Goal: Transaction & Acquisition: Purchase product/service

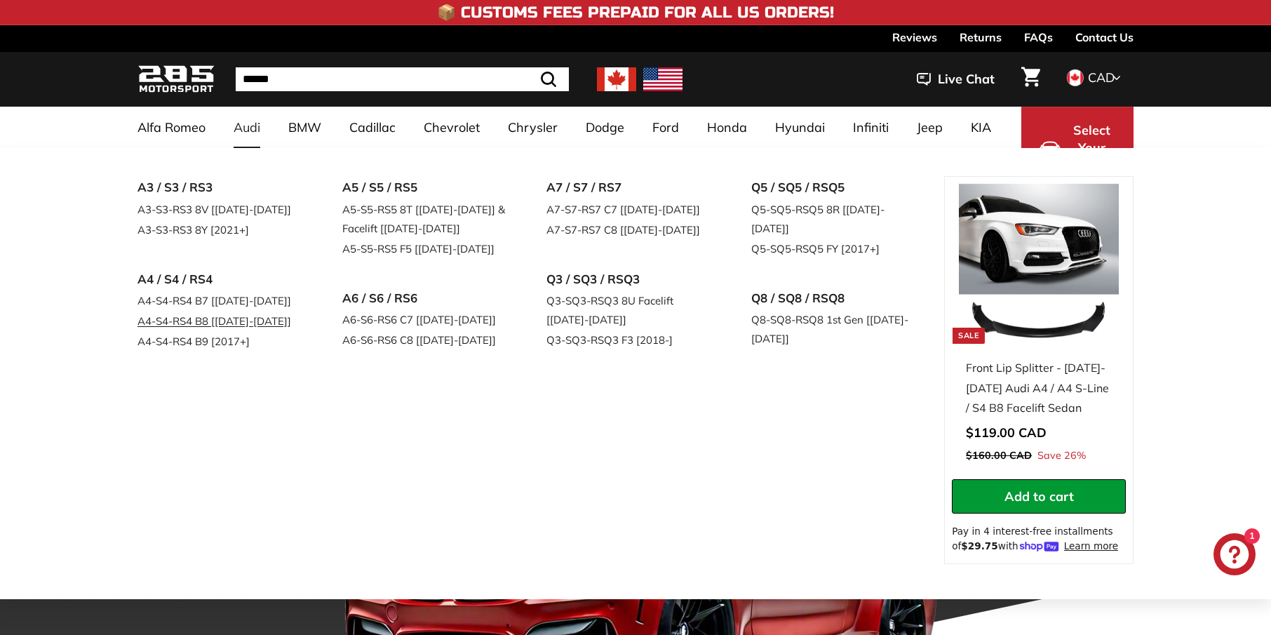
click at [187, 321] on link "A4-S4-RS4 B8 [[DATE]-[DATE]]" at bounding box center [221, 321] width 166 height 20
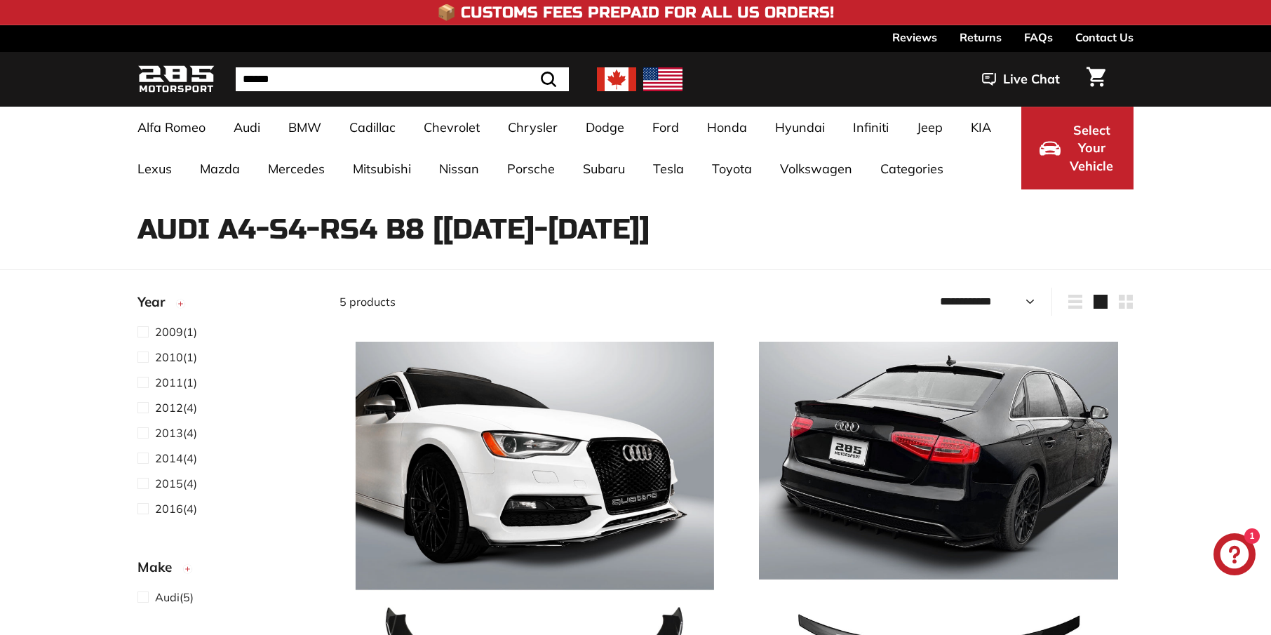
select select "**********"
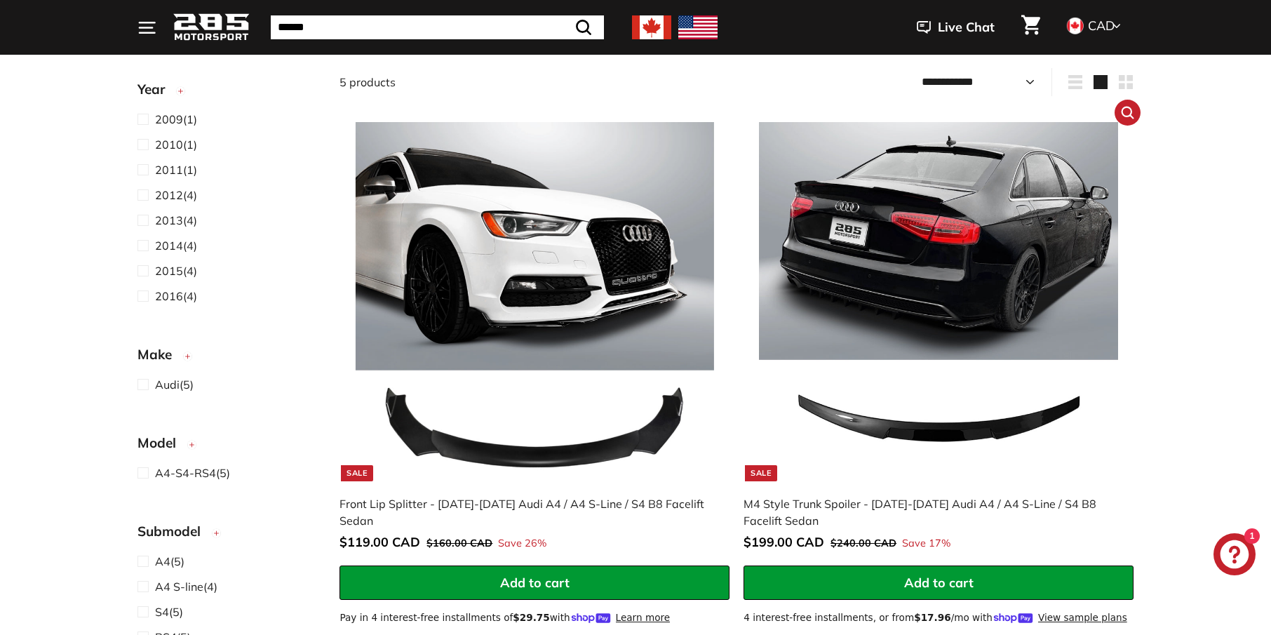
scroll to position [224, 0]
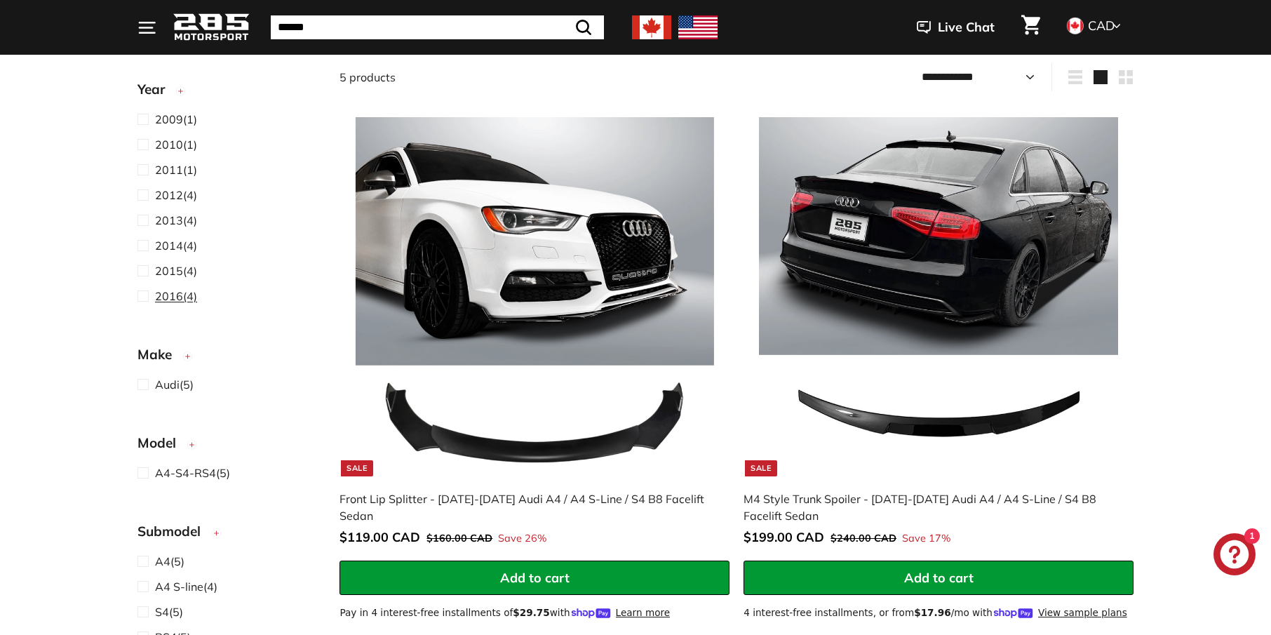
click at [183, 295] on span "2016 (4)" at bounding box center [176, 296] width 42 height 17
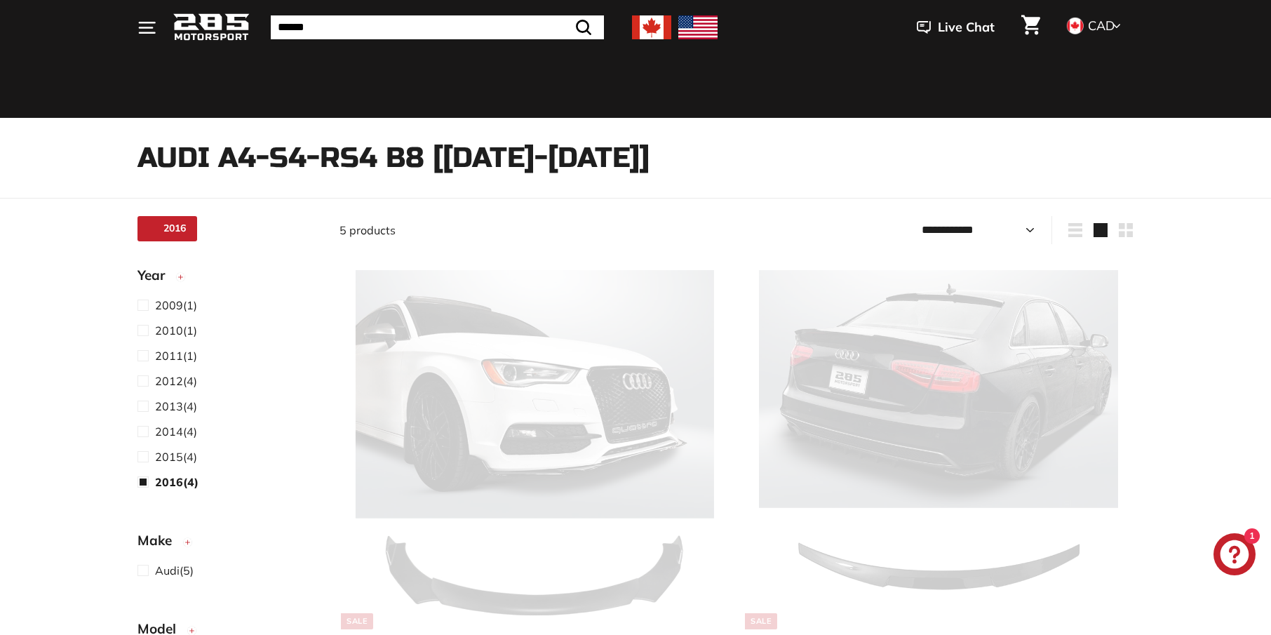
scroll to position [36, 0]
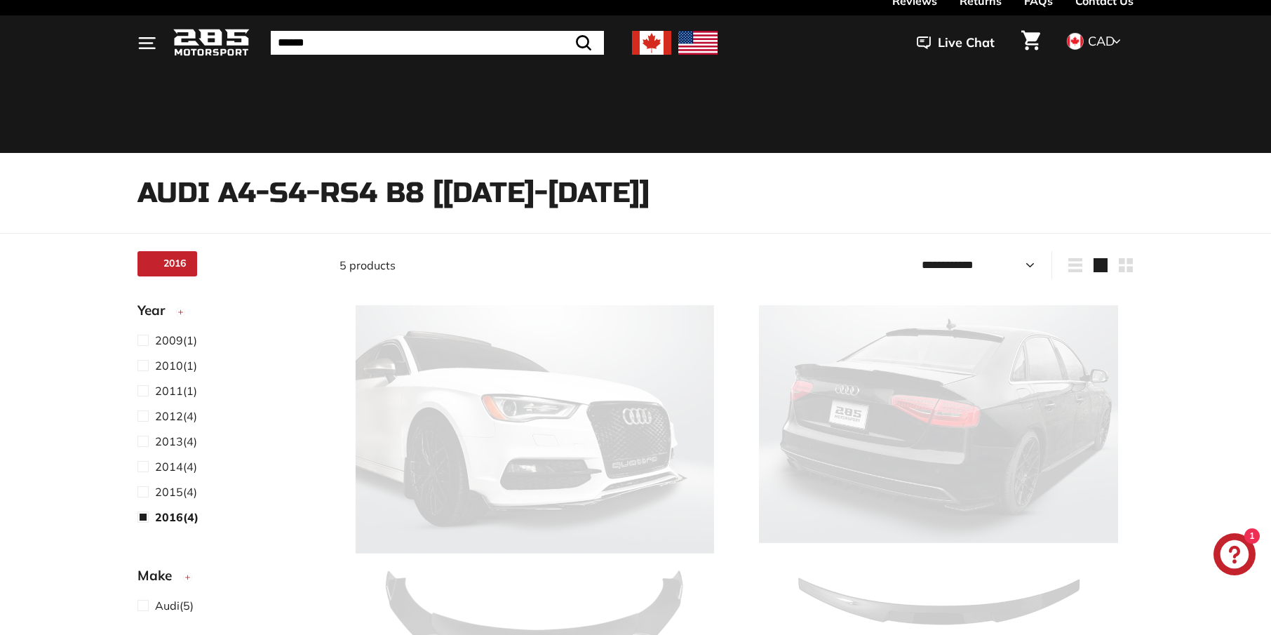
select select "**********"
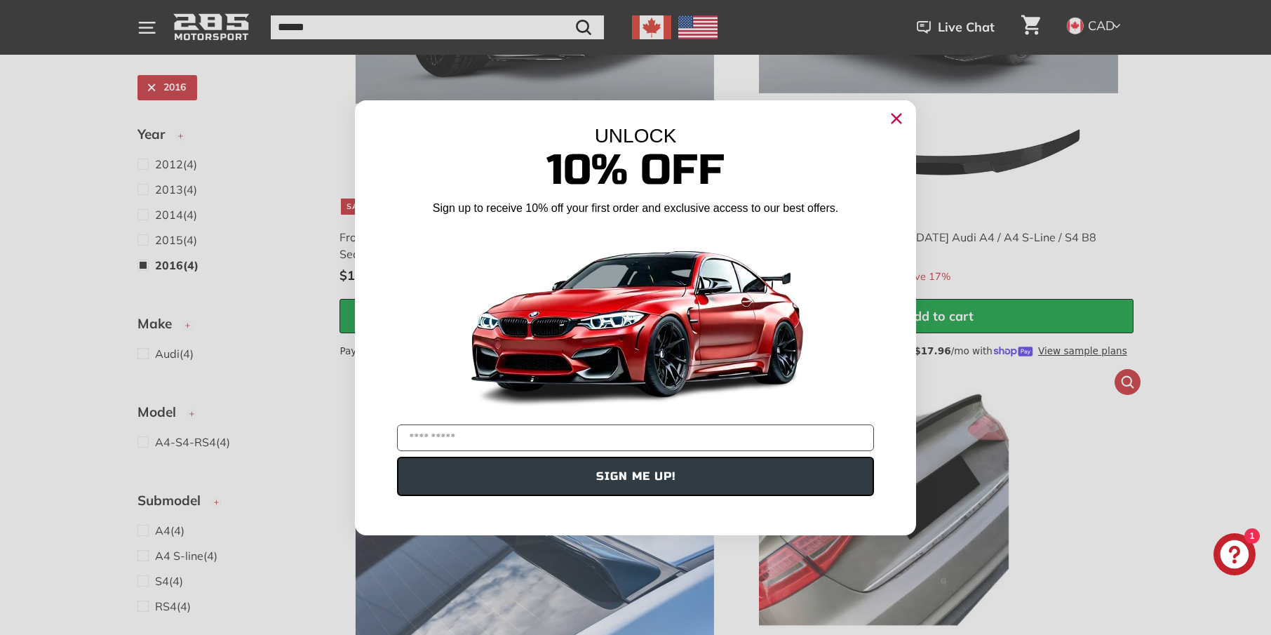
scroll to position [577, 0]
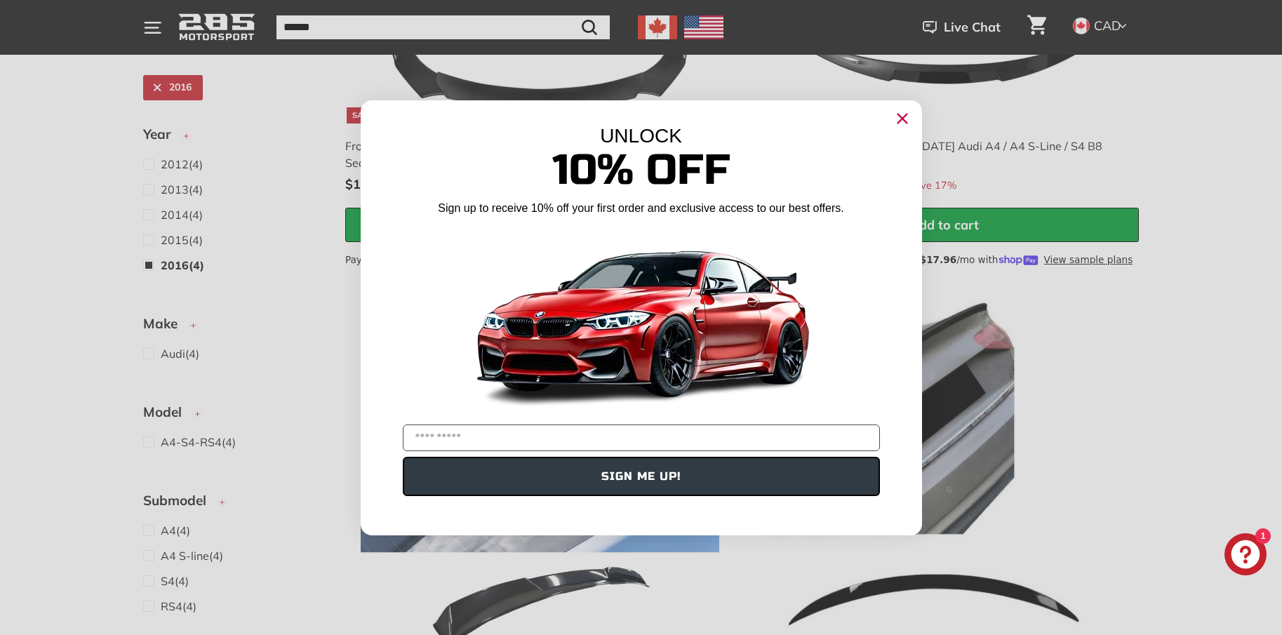
click at [899, 122] on circle "Close dialog" at bounding box center [901, 117] width 21 height 21
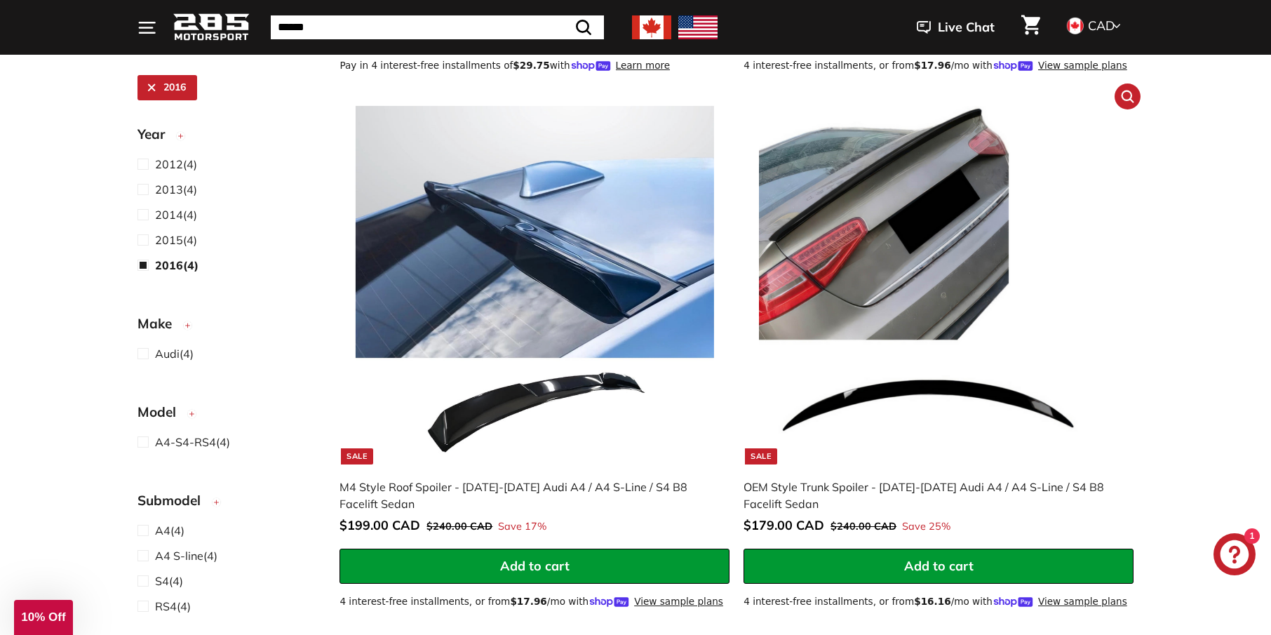
scroll to position [697, 0]
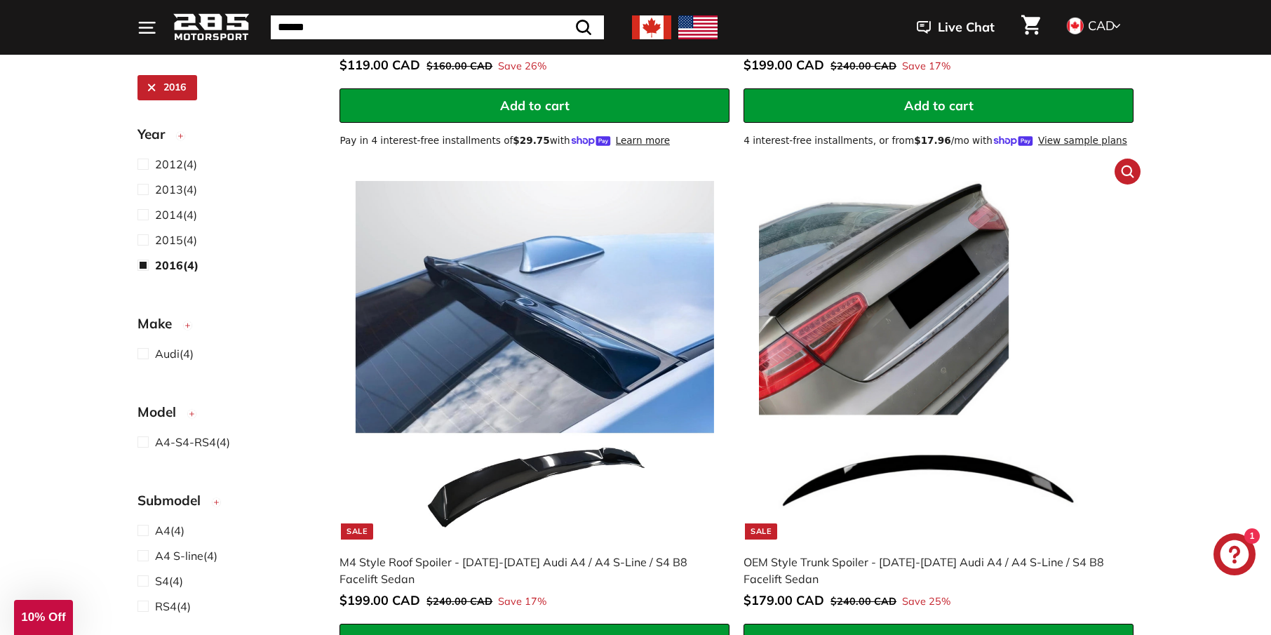
click at [897, 283] on img at bounding box center [938, 360] width 358 height 358
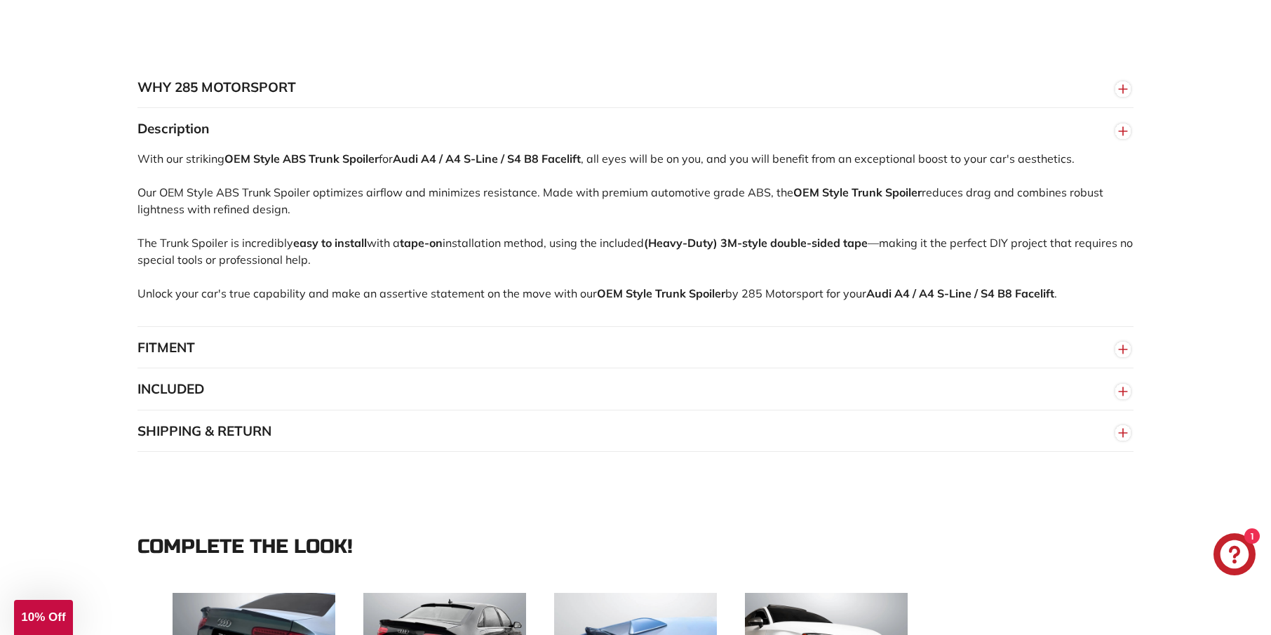
scroll to position [949, 0]
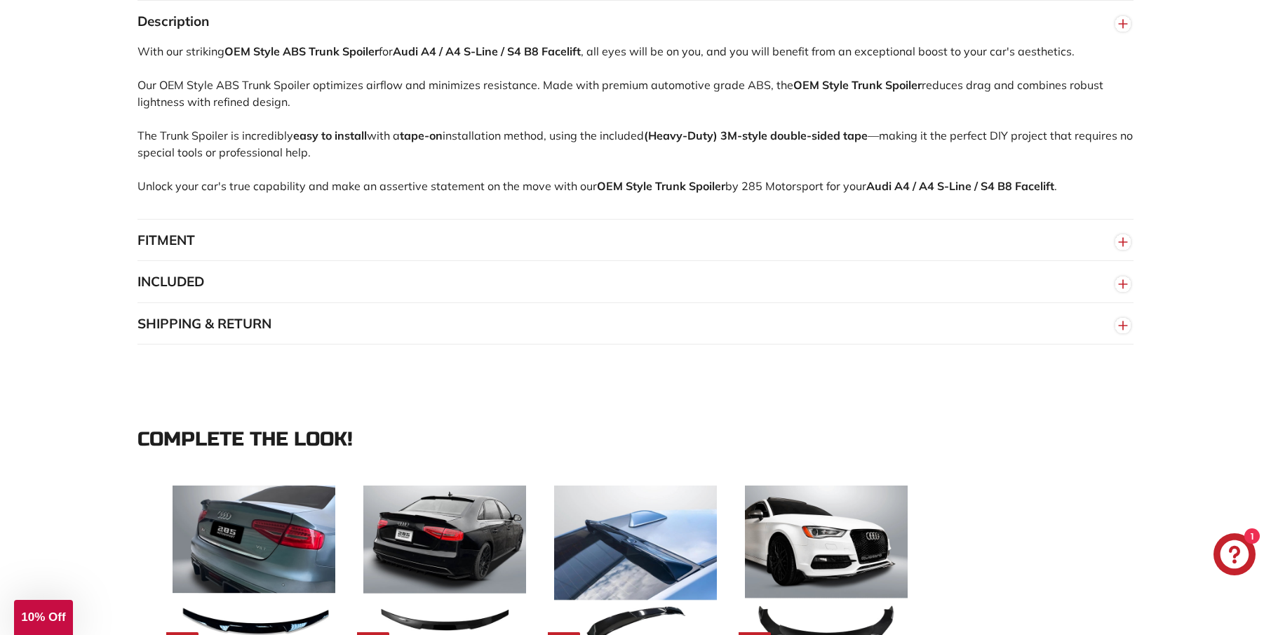
click at [1120, 248] on circle "button" at bounding box center [1122, 241] width 15 height 15
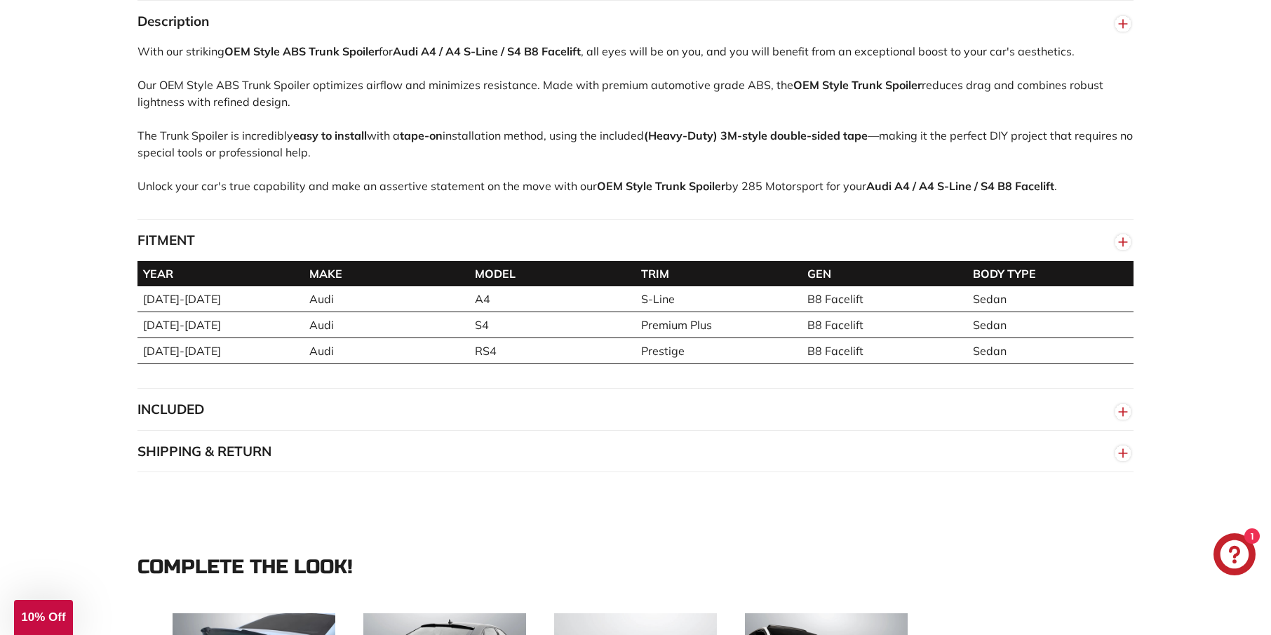
click at [1120, 248] on circle "button" at bounding box center [1122, 241] width 15 height 15
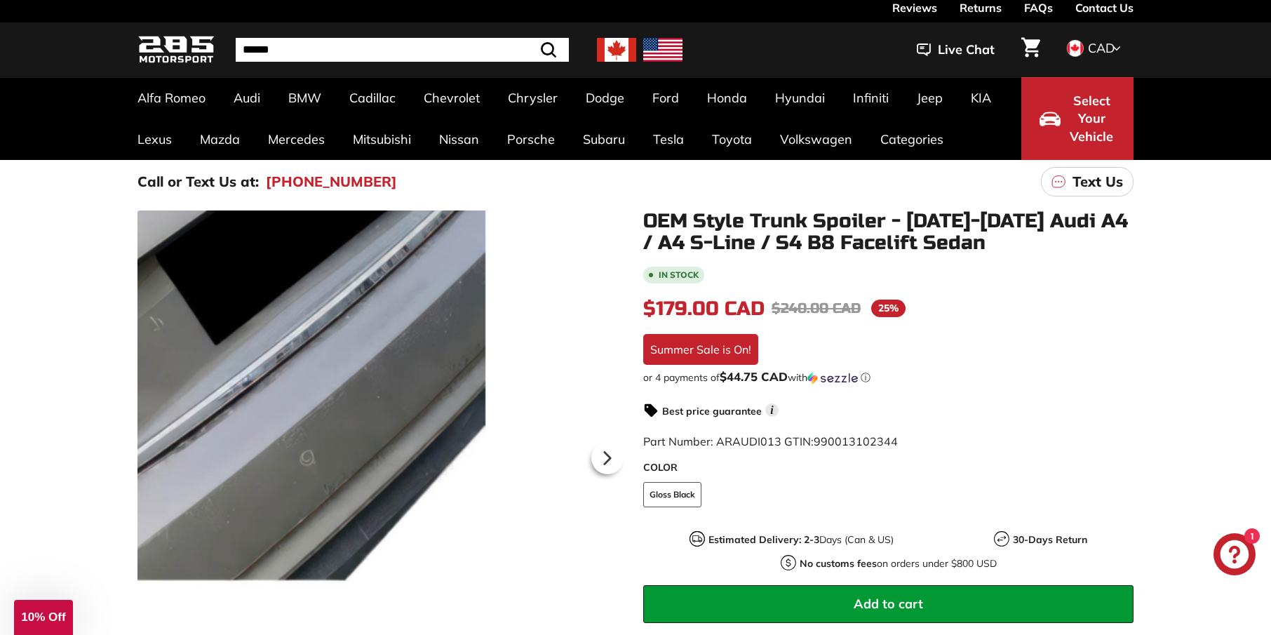
scroll to position [321, 0]
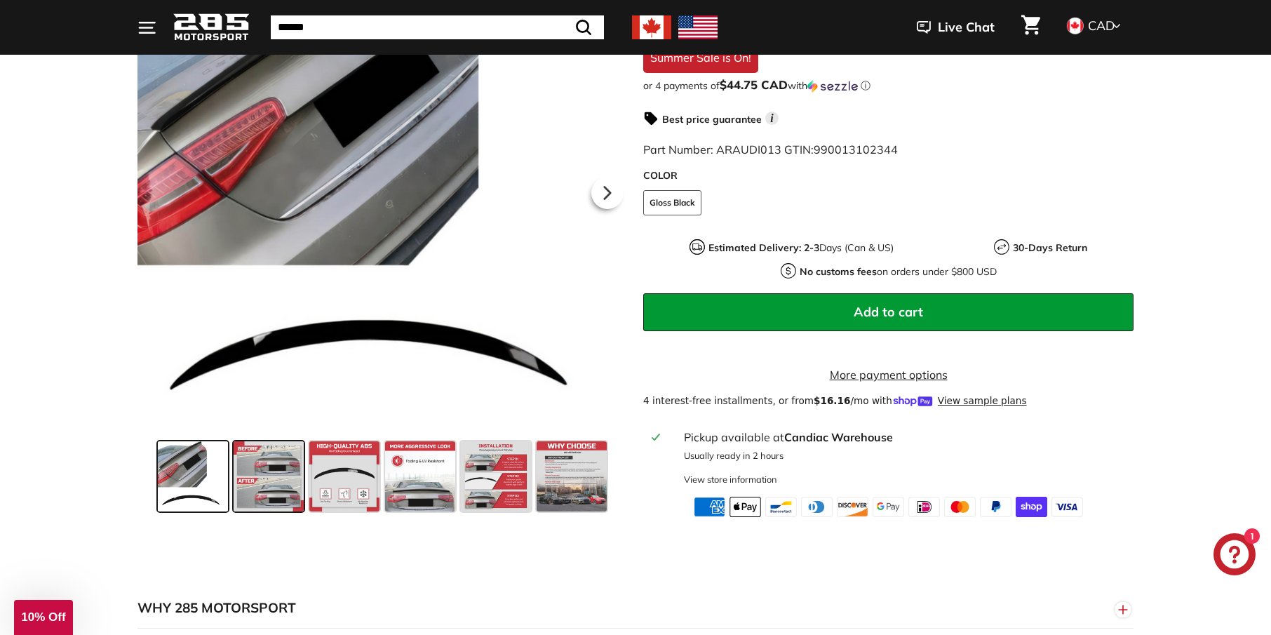
click at [229, 480] on div at bounding box center [193, 476] width 74 height 76
click at [295, 486] on span at bounding box center [269, 476] width 70 height 70
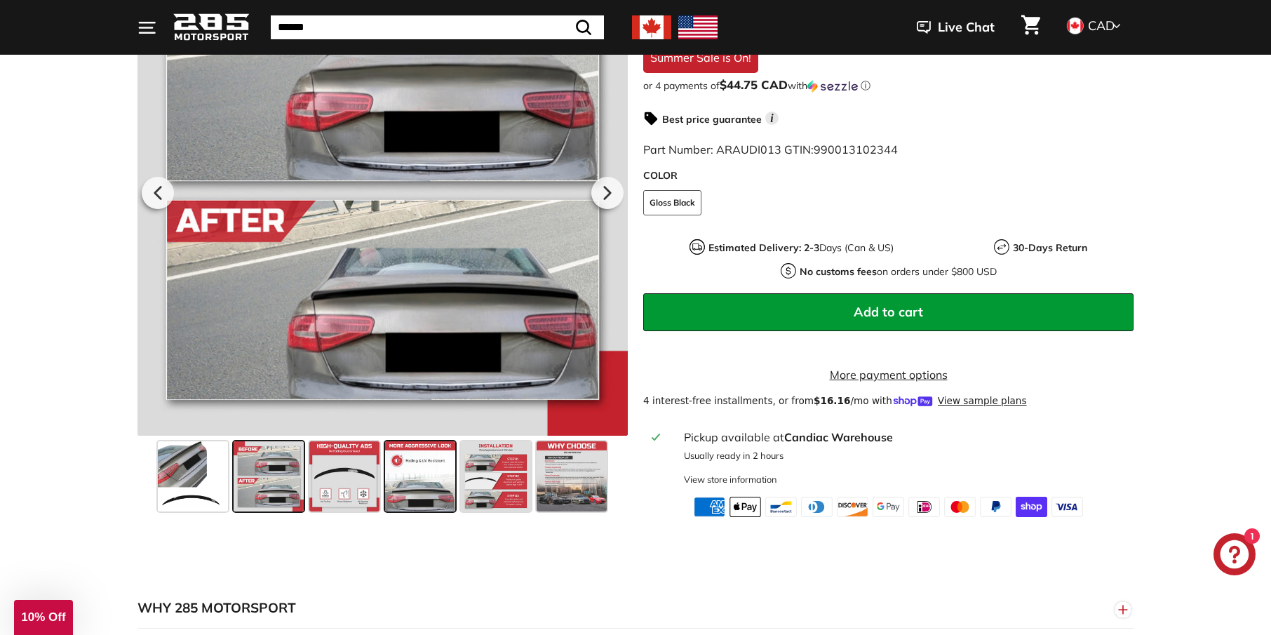
click at [420, 485] on span at bounding box center [420, 476] width 70 height 70
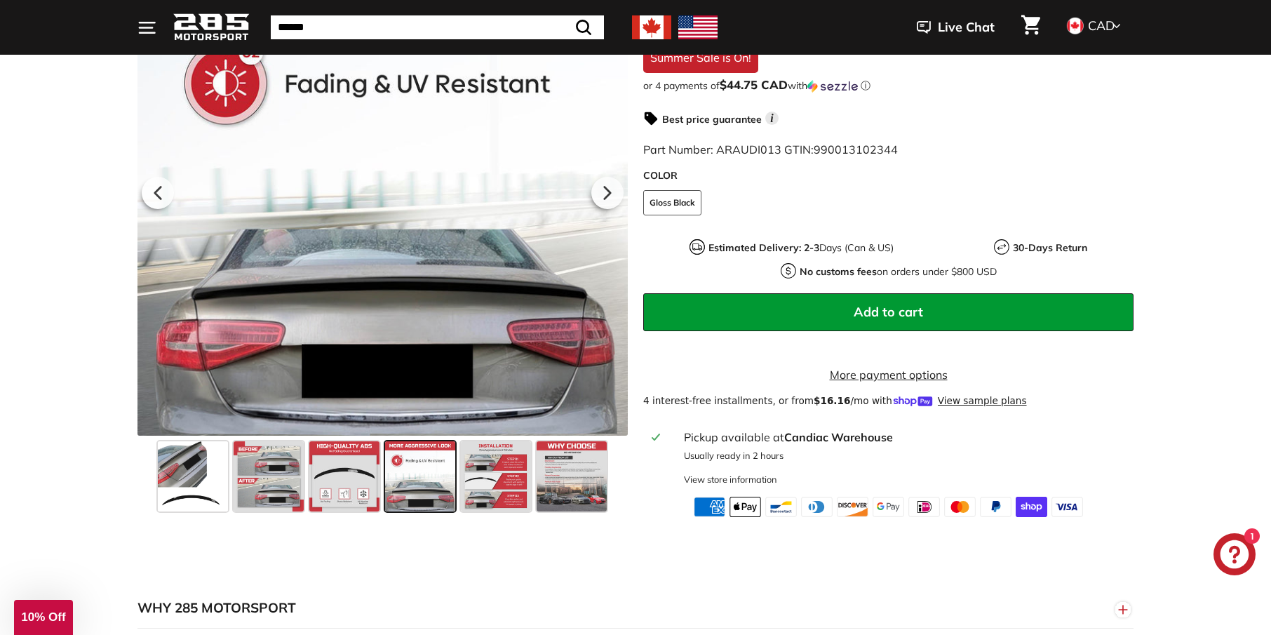
scroll to position [296, 0]
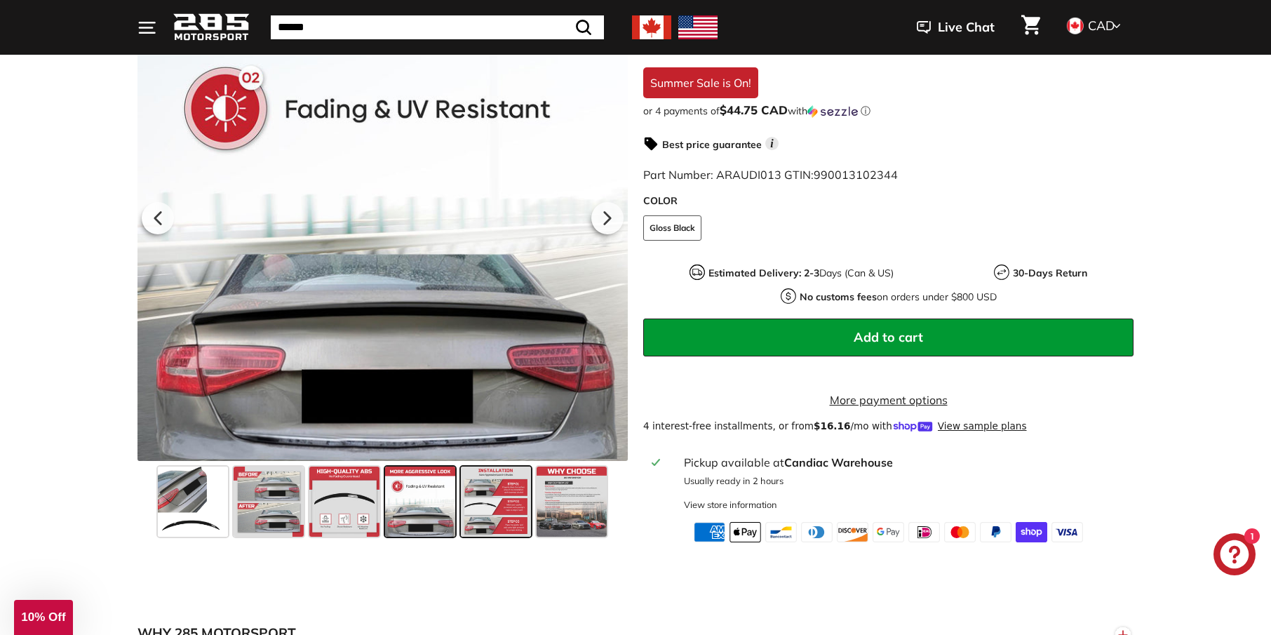
click at [493, 507] on span at bounding box center [496, 502] width 70 height 70
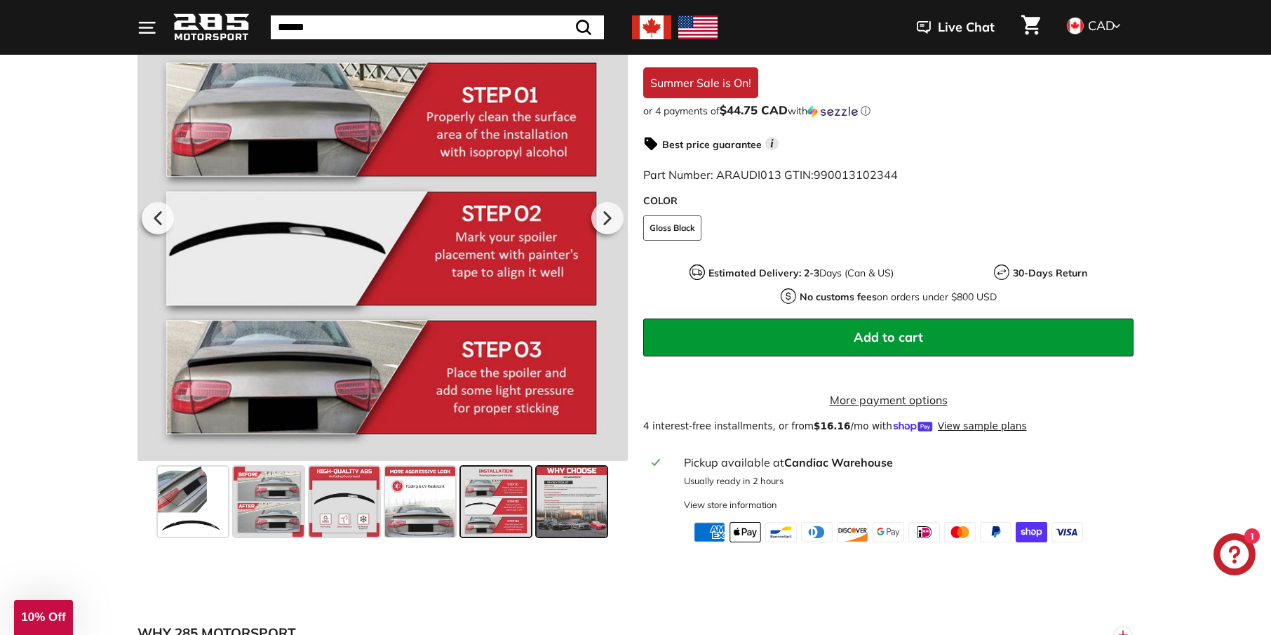
click at [586, 532] on span at bounding box center [572, 502] width 70 height 70
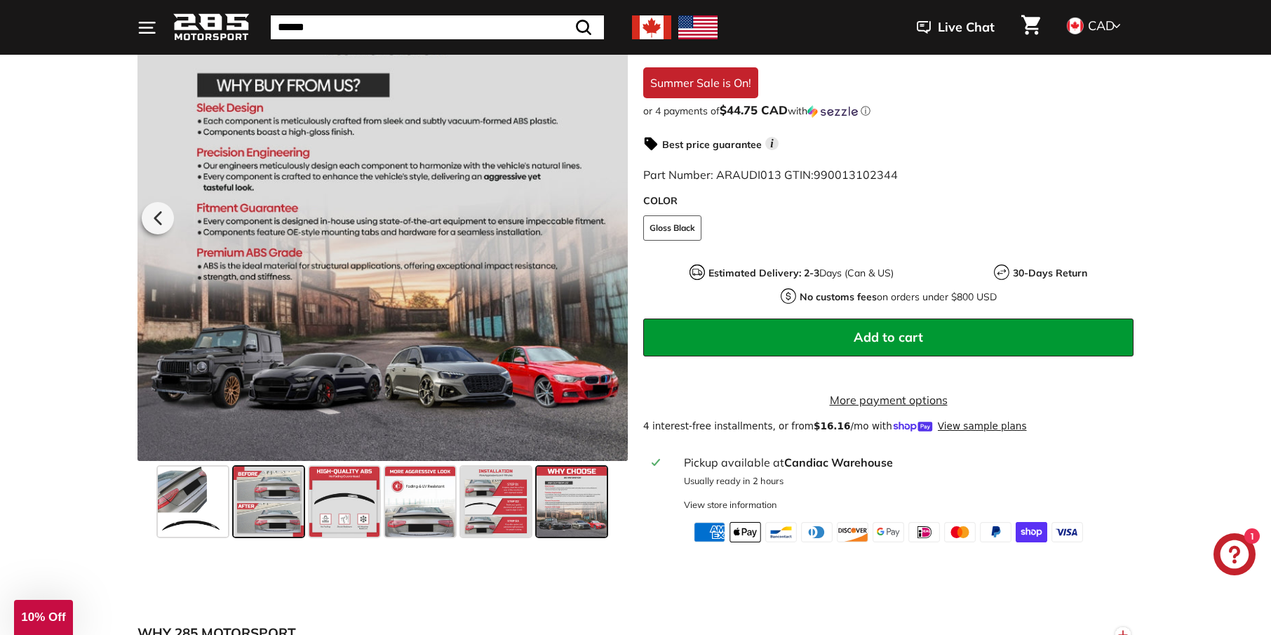
click at [252, 516] on span at bounding box center [269, 502] width 70 height 70
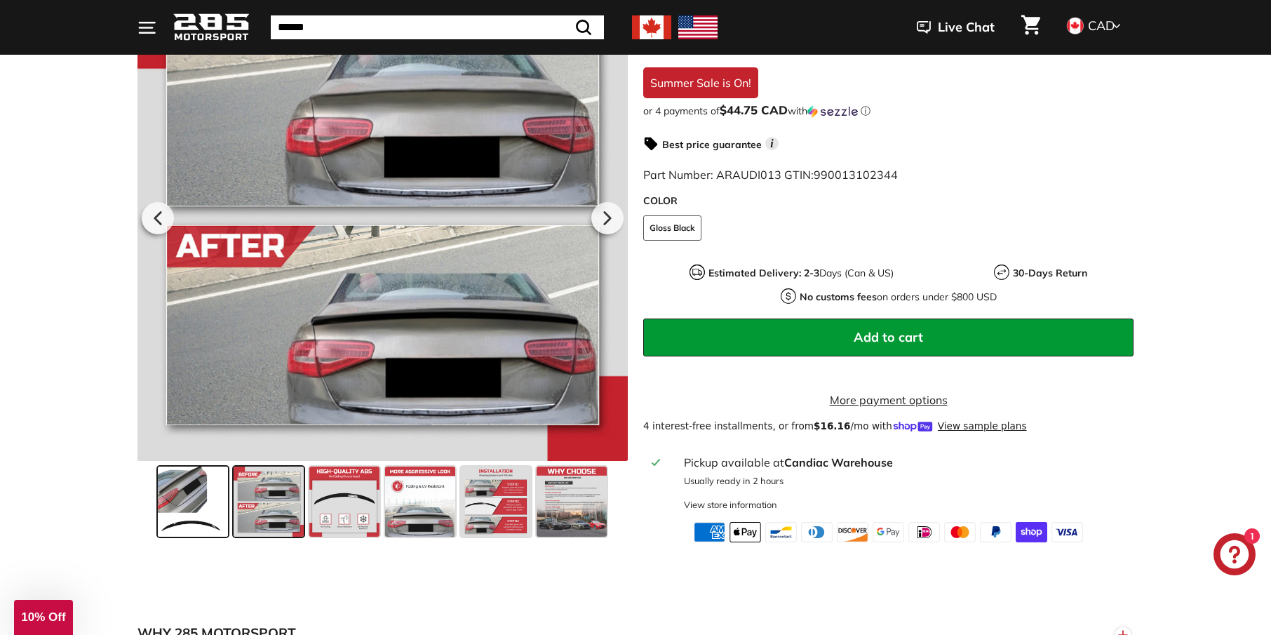
drag, startPoint x: 170, startPoint y: 506, endPoint x: 180, endPoint y: 509, distance: 10.2
click at [170, 506] on span at bounding box center [193, 502] width 70 height 70
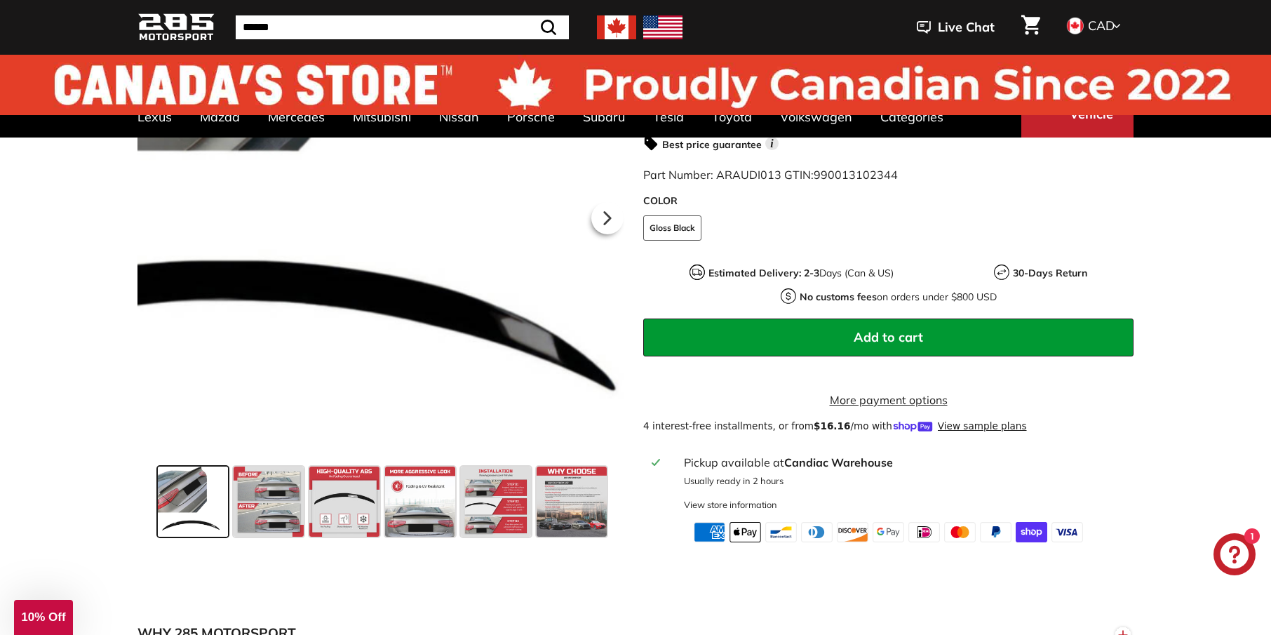
scroll to position [0, 0]
